Goal: Task Accomplishment & Management: Complete application form

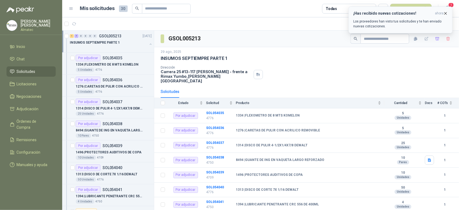
click at [445, 13] on icon "button" at bounding box center [446, 13] width 5 height 5
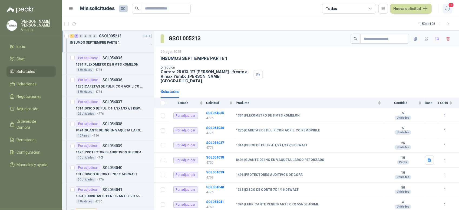
click at [446, 8] on icon "button" at bounding box center [448, 8] width 5 height 5
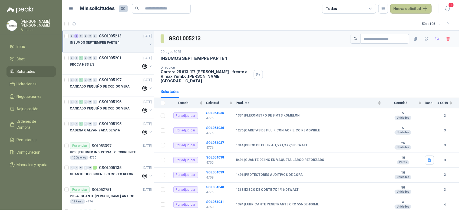
click at [425, 9] on button "Nueva solicitud" at bounding box center [411, 9] width 41 height 10
click at [405, 22] on link "Solicitud" at bounding box center [418, 21] width 46 height 9
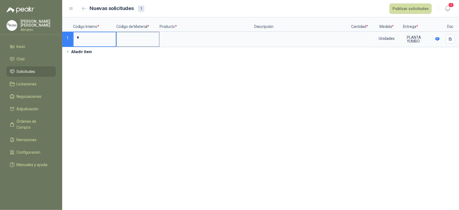
type input "*"
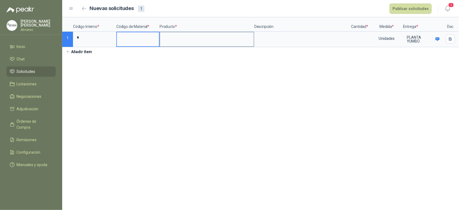
drag, startPoint x: 130, startPoint y: 40, endPoint x: 213, endPoint y: 37, distance: 82.9
click at [131, 40] on input at bounding box center [138, 37] width 42 height 11
type input "*"
click at [210, 41] on input at bounding box center [207, 37] width 94 height 11
type input "*"
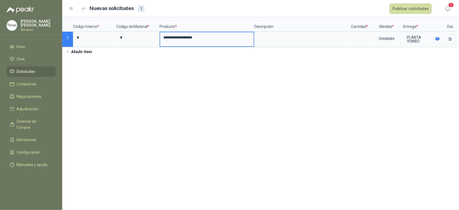
click at [163, 40] on input "**********" at bounding box center [207, 37] width 94 height 11
click at [223, 37] on input "**********" at bounding box center [207, 37] width 94 height 11
type input "**********"
click at [81, 55] on button "Añadir ítem" at bounding box center [78, 51] width 33 height 9
click at [221, 40] on input "**********" at bounding box center [207, 37] width 94 height 11
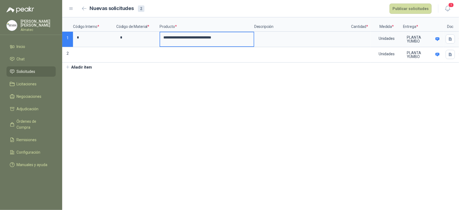
drag, startPoint x: 221, startPoint y: 40, endPoint x: 162, endPoint y: 37, distance: 59.1
click at [162, 37] on input "**********" at bounding box center [207, 37] width 94 height 11
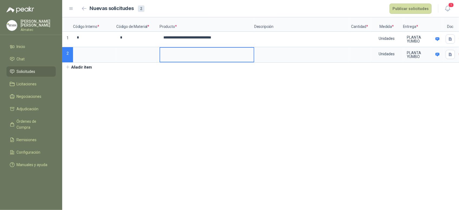
click at [168, 54] on input at bounding box center [207, 53] width 94 height 11
click at [210, 52] on input "**********" at bounding box center [207, 53] width 94 height 11
type input "**********"
click at [361, 36] on input at bounding box center [360, 37] width 21 height 11
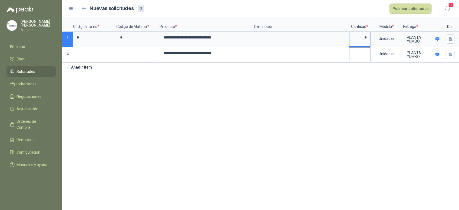
type input "*"
click at [367, 53] on input at bounding box center [360, 53] width 21 height 11
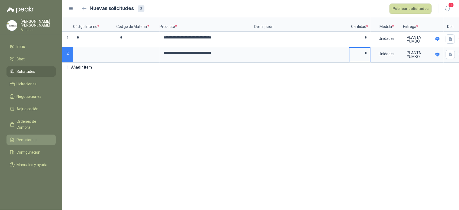
type input "*"
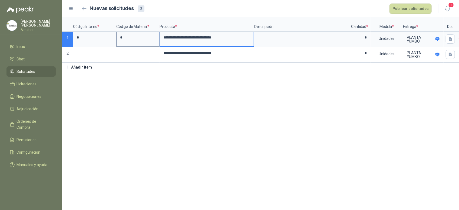
drag, startPoint x: 202, startPoint y: 39, endPoint x: 142, endPoint y: 35, distance: 60.5
click at [142, 35] on div "**********" at bounding box center [260, 39] width 397 height 45
click at [418, 12] on button "Publicar solicitudes" at bounding box center [411, 9] width 42 height 10
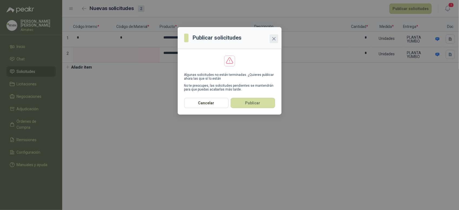
click at [273, 41] on button "Close" at bounding box center [274, 38] width 9 height 9
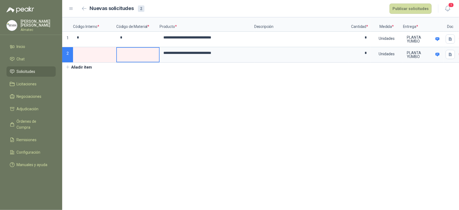
click at [125, 55] on input at bounding box center [138, 53] width 42 height 11
type input "*"
click at [99, 57] on input at bounding box center [95, 53] width 42 height 11
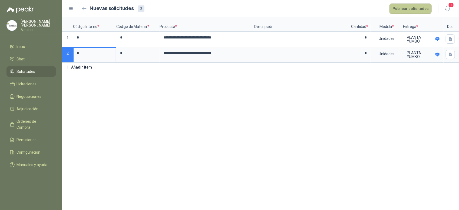
type input "*"
click at [405, 9] on button "Publicar solicitudes" at bounding box center [411, 9] width 42 height 10
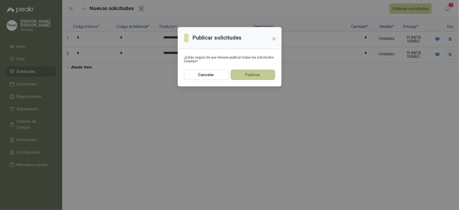
click at [243, 72] on button "Publicar" at bounding box center [253, 75] width 44 height 10
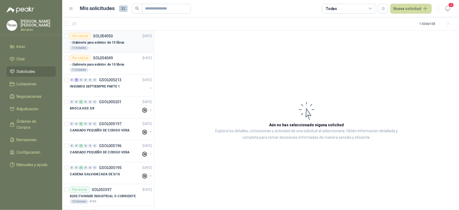
click at [106, 38] on div "Por cotizar SOL054050" at bounding box center [91, 36] width 43 height 6
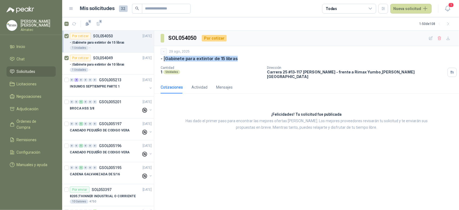
drag, startPoint x: 239, startPoint y: 59, endPoint x: 168, endPoint y: 59, distance: 71.2
click at [168, 59] on div "- | Gabinete para extintor de 15 libras" at bounding box center [307, 59] width 292 height 6
copy p "Gabinete para extintor de 15 libras"
click at [438, 38] on icon "button" at bounding box center [440, 38] width 5 height 5
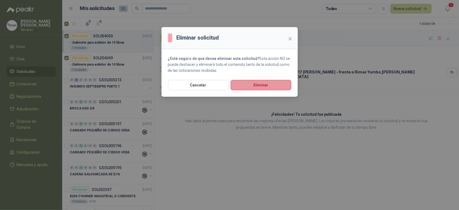
click at [269, 86] on button "Eliminar" at bounding box center [261, 85] width 61 height 10
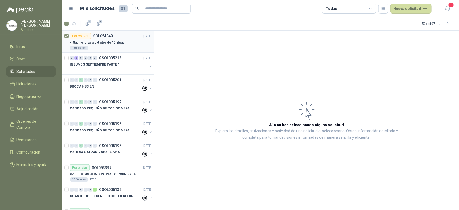
click at [113, 37] on div "Por cotizar SOL054049 [DATE]" at bounding box center [111, 36] width 82 height 6
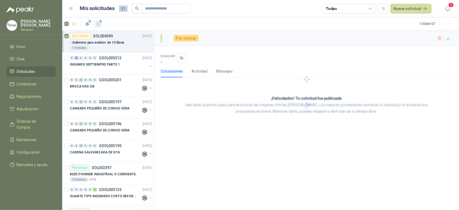
click at [99, 24] on icon "button" at bounding box center [98, 24] width 5 height 5
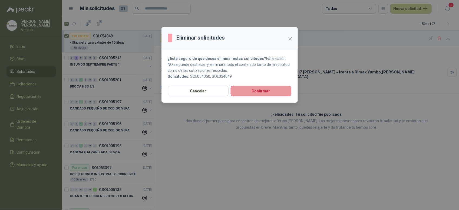
click at [258, 90] on button "Confirmar" at bounding box center [261, 91] width 61 height 10
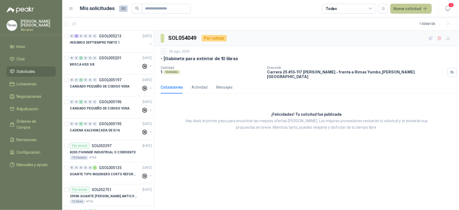
click at [418, 8] on button "Nueva solicitud" at bounding box center [411, 9] width 41 height 10
click at [411, 34] on link "Solicitud grupal" at bounding box center [418, 30] width 46 height 9
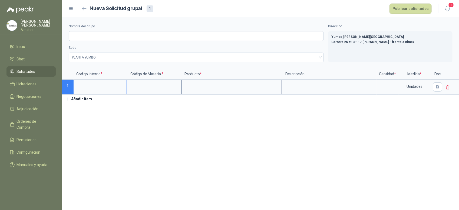
click at [228, 83] on input at bounding box center [232, 85] width 100 height 11
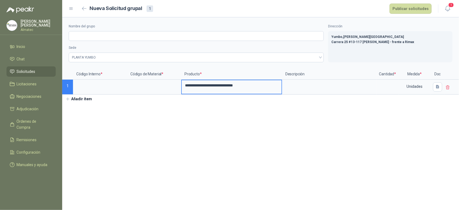
click at [80, 100] on button "Añadir ítem" at bounding box center [78, 98] width 33 height 9
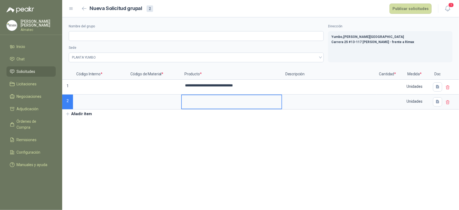
click at [241, 104] on input at bounding box center [232, 100] width 100 height 11
drag, startPoint x: 231, startPoint y: 88, endPoint x: 243, endPoint y: 90, distance: 12.6
click at [231, 88] on input "**********" at bounding box center [232, 85] width 100 height 11
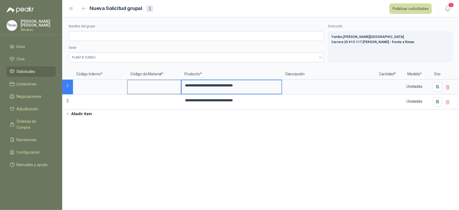
type input "**********"
click at [148, 89] on input at bounding box center [154, 85] width 53 height 11
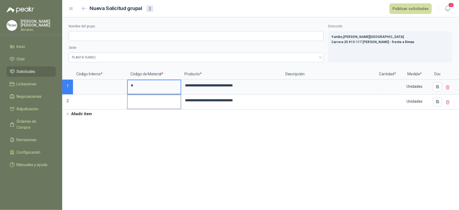
type input "*"
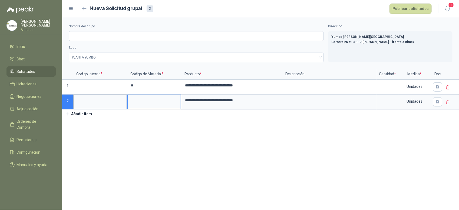
drag, startPoint x: 138, startPoint y: 100, endPoint x: 105, endPoint y: 96, distance: 33.6
click at [137, 100] on input at bounding box center [154, 100] width 53 height 11
type input "*"
click at [100, 100] on input at bounding box center [100, 100] width 53 height 11
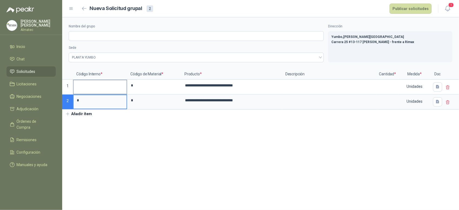
type input "*"
click at [101, 86] on input at bounding box center [100, 85] width 53 height 11
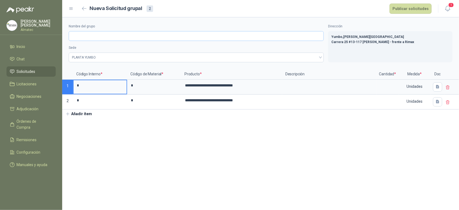
type input "*"
click at [85, 34] on input "Nombre del grupo" at bounding box center [196, 36] width 255 height 10
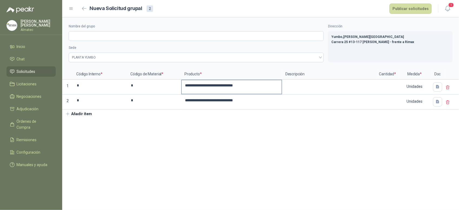
click at [237, 89] on input "**********" at bounding box center [232, 85] width 100 height 11
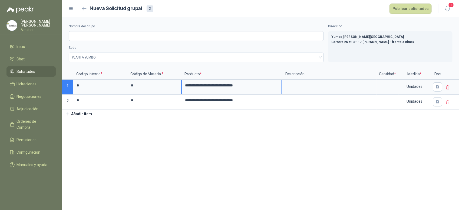
drag, startPoint x: 221, startPoint y: 88, endPoint x: 184, endPoint y: 84, distance: 36.7
click at [179, 87] on div "**********" at bounding box center [260, 89] width 397 height 41
click at [99, 35] on input "Nombre del grupo" at bounding box center [196, 36] width 255 height 10
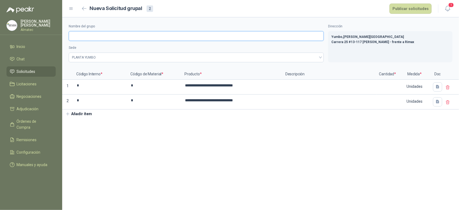
paste input "**********"
click at [86, 37] on input "**********" at bounding box center [196, 36] width 255 height 10
type input "**********"
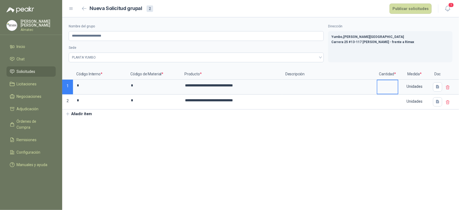
click at [387, 84] on input at bounding box center [388, 85] width 21 height 11
type input "*"
click at [400, 102] on div "Unidades" at bounding box center [414, 101] width 31 height 12
click at [390, 102] on input at bounding box center [388, 100] width 21 height 11
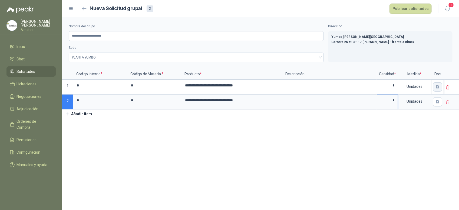
type input "*"
click at [435, 88] on button "button" at bounding box center [437, 86] width 9 height 9
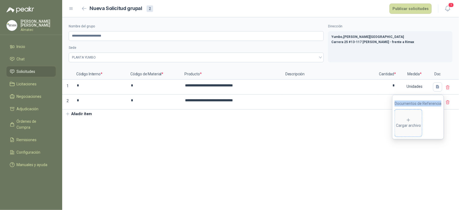
click at [407, 121] on div "Cargar archivo" at bounding box center [408, 122] width 25 height 11
click at [421, 124] on div "Cargar archivo" at bounding box center [428, 122] width 25 height 11
click at [457, 139] on section "**********" at bounding box center [260, 113] width 397 height 192
click at [439, 105] on button "button" at bounding box center [437, 101] width 9 height 9
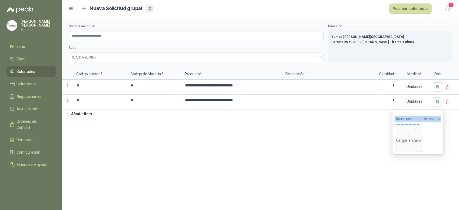
click at [417, 135] on div "Cargar archivo" at bounding box center [408, 138] width 25 height 11
click at [429, 142] on div "Cargar archivo" at bounding box center [428, 138] width 25 height 11
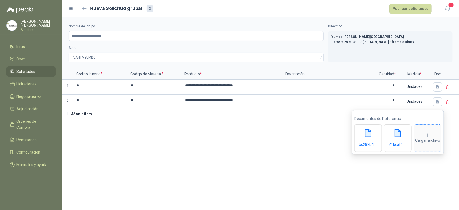
click at [426, 143] on div "Cargar archivo" at bounding box center [428, 138] width 25 height 11
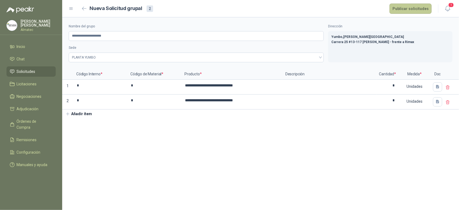
click at [413, 14] on button "Publicar solicitudes" at bounding box center [411, 9] width 42 height 10
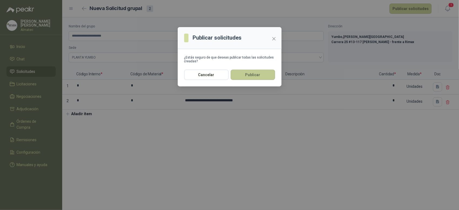
click at [256, 77] on button "Publicar" at bounding box center [253, 75] width 44 height 10
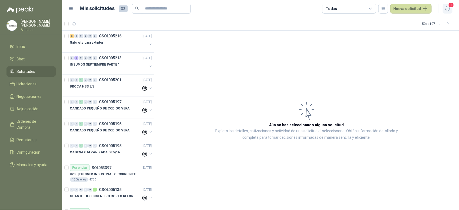
click at [448, 9] on icon "button" at bounding box center [448, 8] width 7 height 7
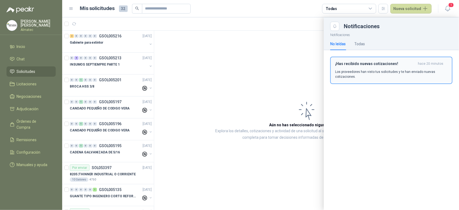
click at [388, 75] on p "Los proveedores han visto tus solicitudes y te han enviado nuevas cotizaciones." at bounding box center [391, 74] width 113 height 10
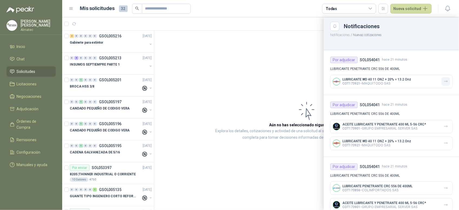
click at [442, 83] on button "button" at bounding box center [446, 81] width 9 height 9
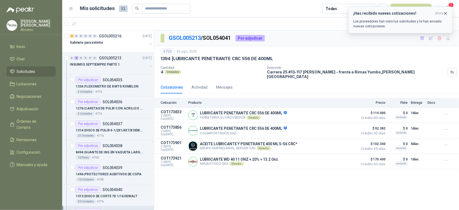
click at [389, 22] on p "Los proveedores han visto tus solicitudes y te han enviado nuevas cotizaciones." at bounding box center [401, 24] width 95 height 10
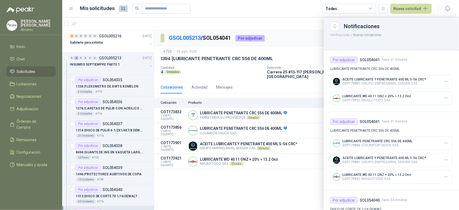
click at [289, 98] on div at bounding box center [260, 113] width 397 height 192
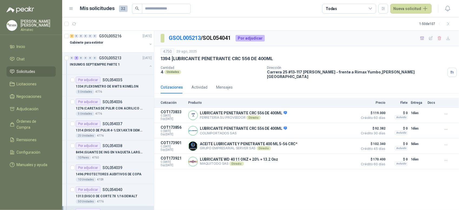
drag, startPoint x: 145, startPoint y: 65, endPoint x: 178, endPoint y: 77, distance: 34.8
click at [149, 65] on button "button" at bounding box center [151, 66] width 4 height 4
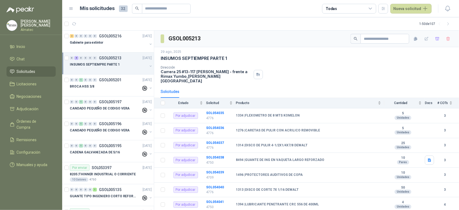
click at [381, 76] on div "Dirección [STREET_ADDRESS] [PERSON_NAME] - frente a Rimax Yumbo , [PERSON_NAME]…" at bounding box center [307, 75] width 292 height 18
click at [346, 72] on div "Dirección [STREET_ADDRESS] [PERSON_NAME] - frente a Rimax Yumbo , [PERSON_NAME]…" at bounding box center [307, 75] width 292 height 18
click at [225, 101] on div "Solicitud" at bounding box center [219, 102] width 27 height 5
